Goal: Navigation & Orientation: Find specific page/section

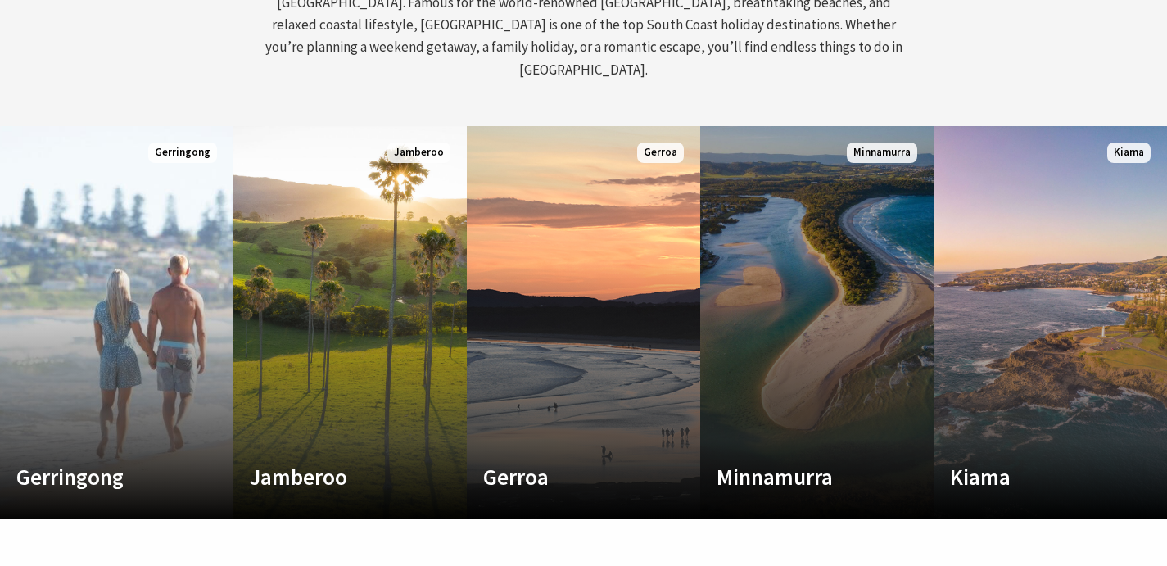
scroll to position [803, 0]
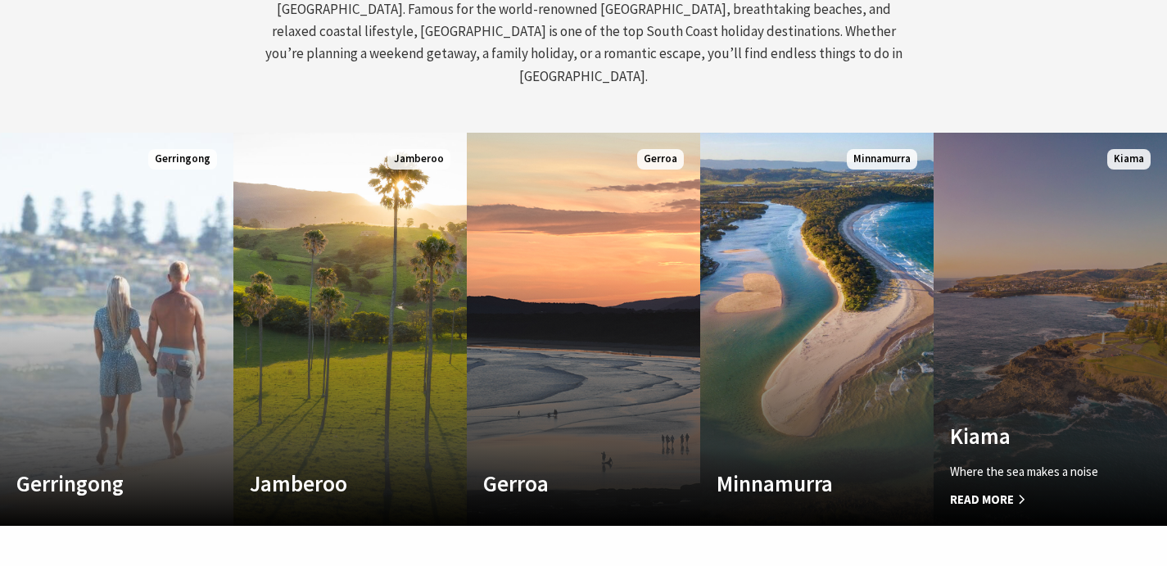
click at [1029, 276] on link "Custom Image Used [GEOGRAPHIC_DATA] Where the sea makes a noise Read More [GEOG…" at bounding box center [1050, 329] width 233 height 393
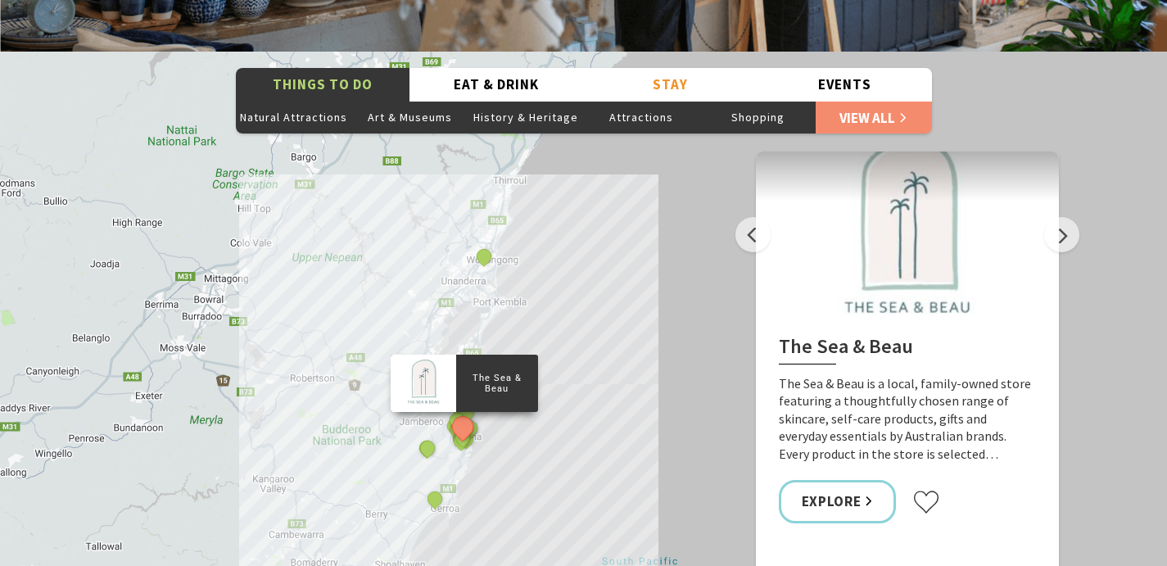
scroll to position [2905, 0]
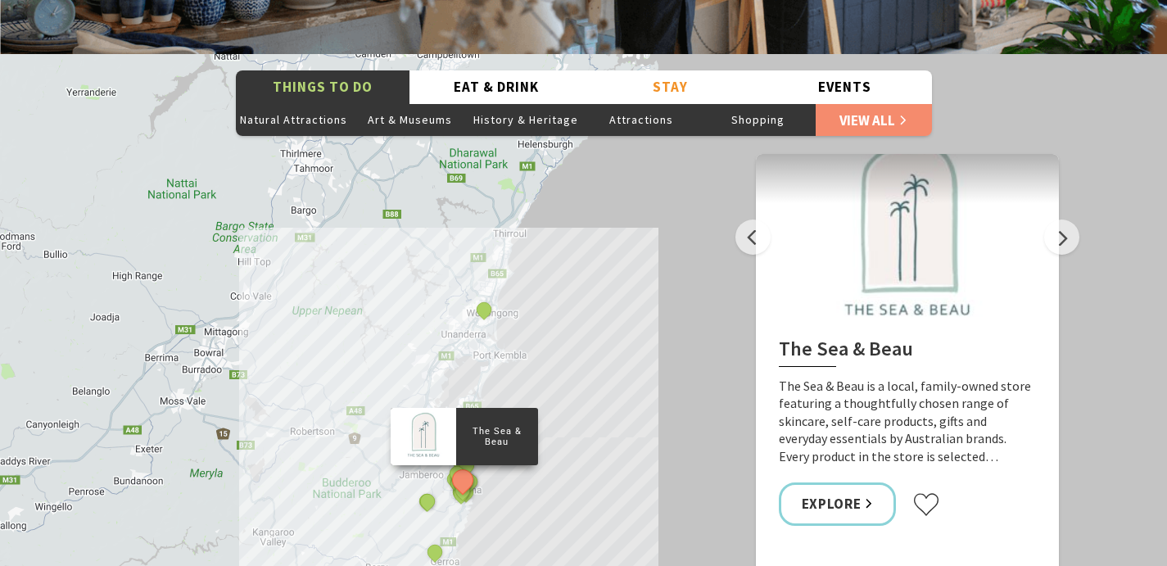
drag, startPoint x: 494, startPoint y: 391, endPoint x: 494, endPoint y: 441, distance: 50.0
click at [494, 441] on div "The Sea & Beau Hoddles Track, Kiama Kiama Ceramic Art Studio - Teaching and Mak…" at bounding box center [583, 349] width 1167 height 590
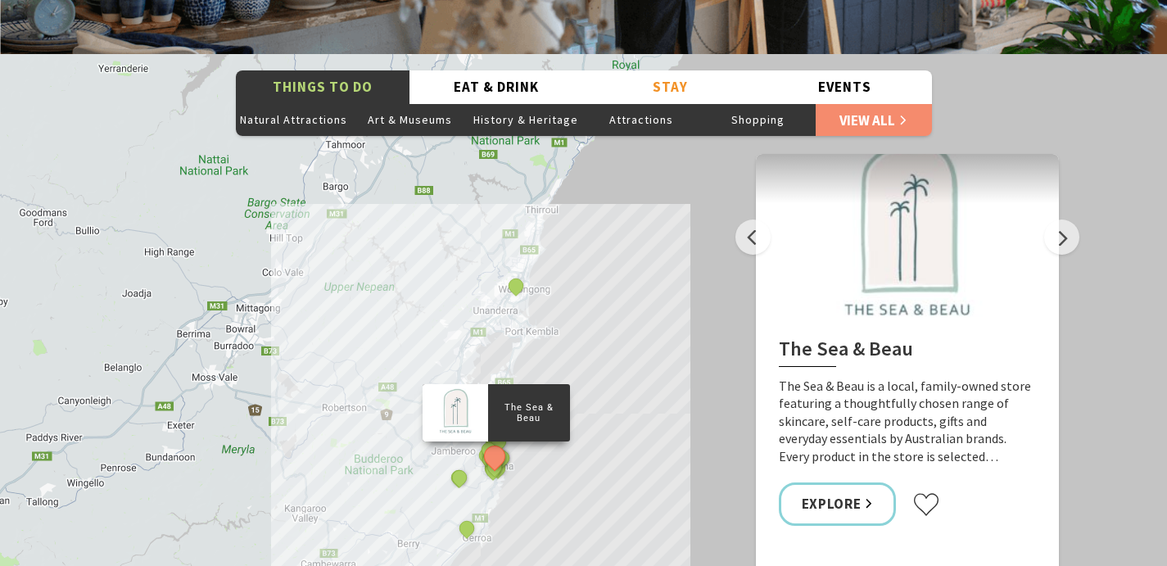
drag, startPoint x: 480, startPoint y: 409, endPoint x: 514, endPoint y: 388, distance: 40.0
click at [514, 400] on p "The Sea & Beau" at bounding box center [528, 413] width 82 height 26
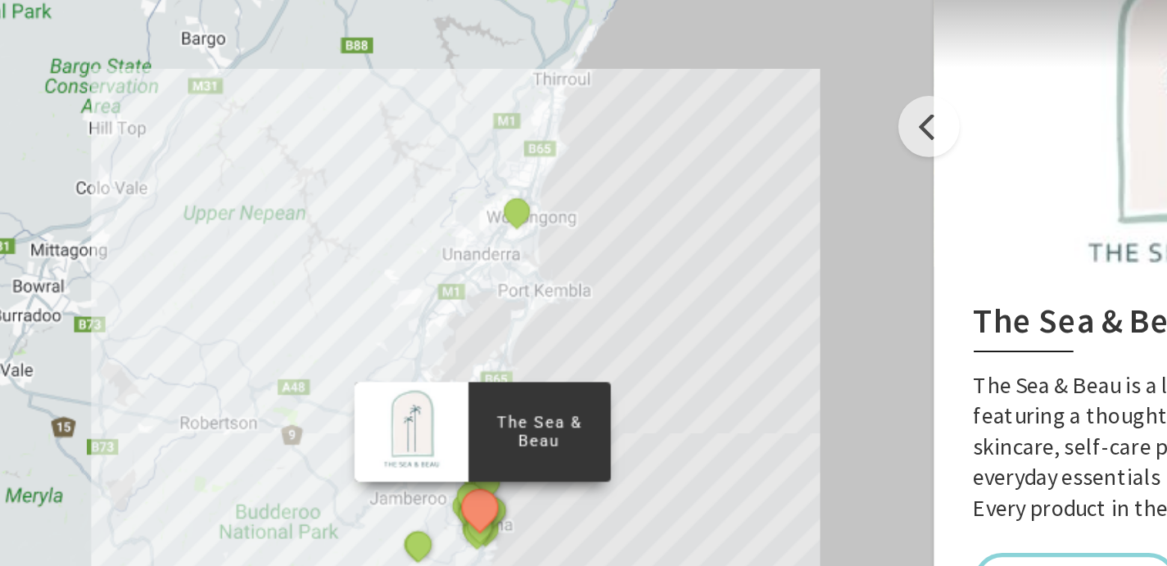
scroll to position [2905, 0]
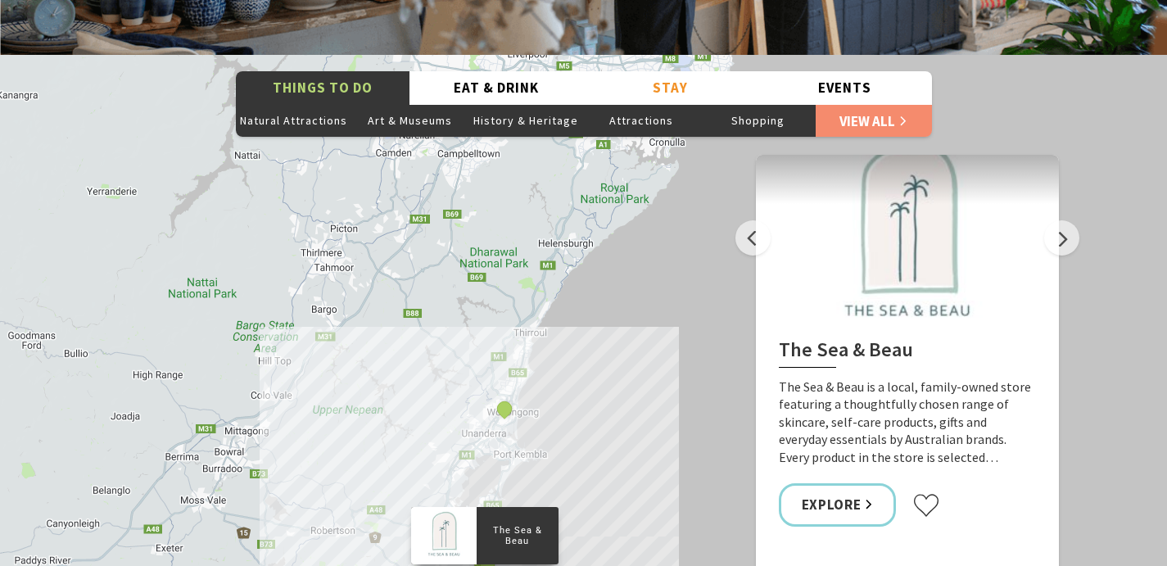
drag, startPoint x: 599, startPoint y: 276, endPoint x: 588, endPoint y: 402, distance: 126.6
click at [588, 402] on div "The Sea & Beau Hoddles Track, Kiama Kiama Ceramic Art Studio - Teaching and Mak…" at bounding box center [583, 350] width 1167 height 590
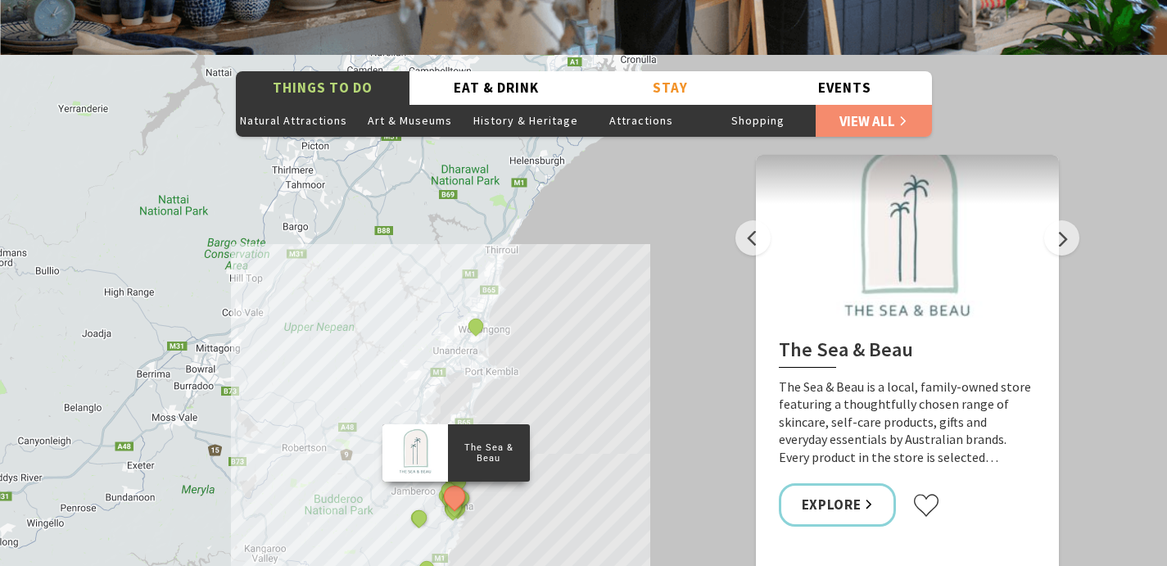
drag, startPoint x: 653, startPoint y: 296, endPoint x: 625, endPoint y: 215, distance: 86.0
click at [625, 215] on div "The Sea & Beau Hoddles Track, Kiama Kiama Ceramic Art Studio - Teaching and Mak…" at bounding box center [583, 350] width 1167 height 590
